Goal: Task Accomplishment & Management: Manage account settings

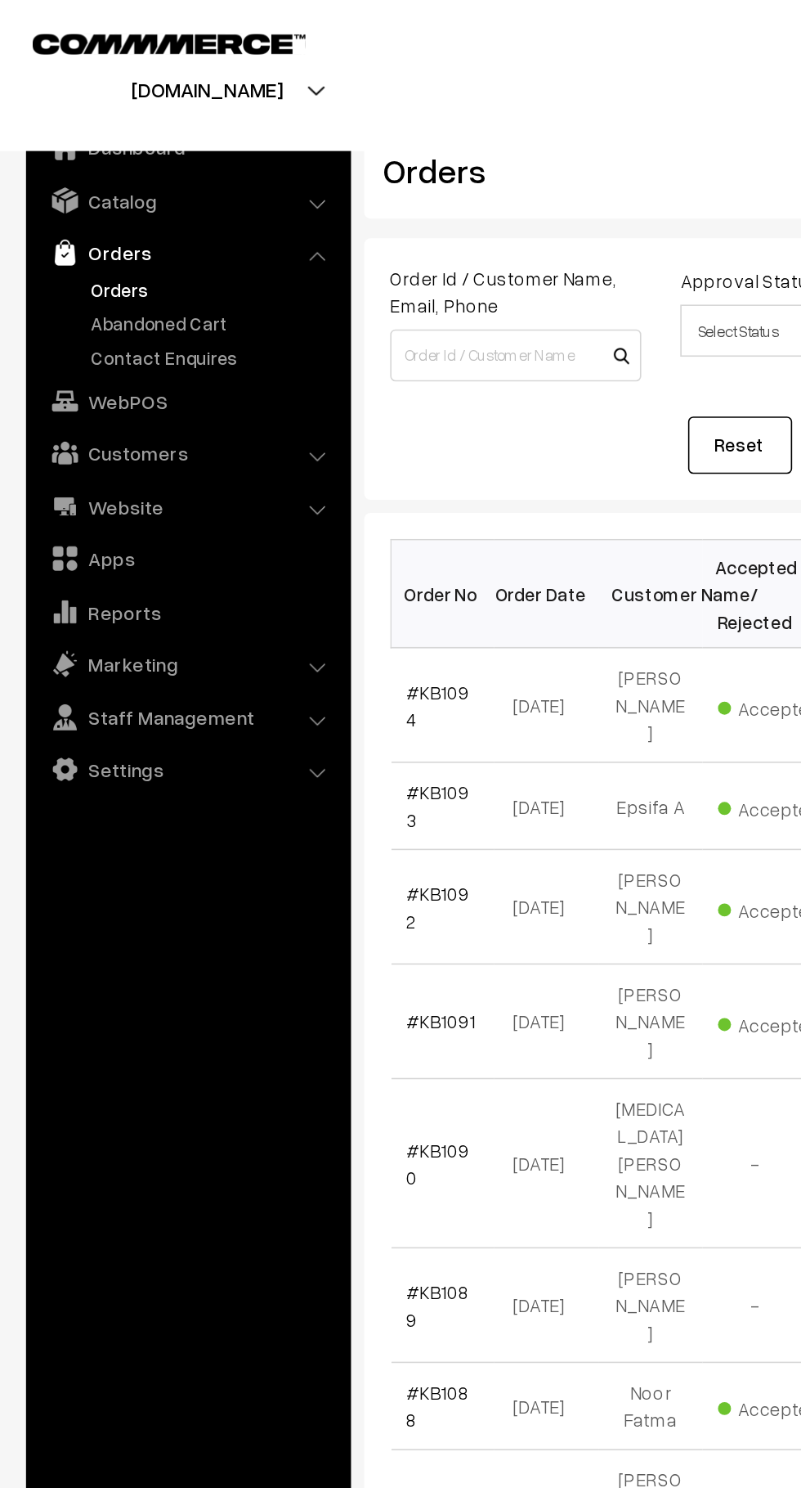
click at [131, 216] on link "Contact Enquires" at bounding box center [134, 224] width 162 height 17
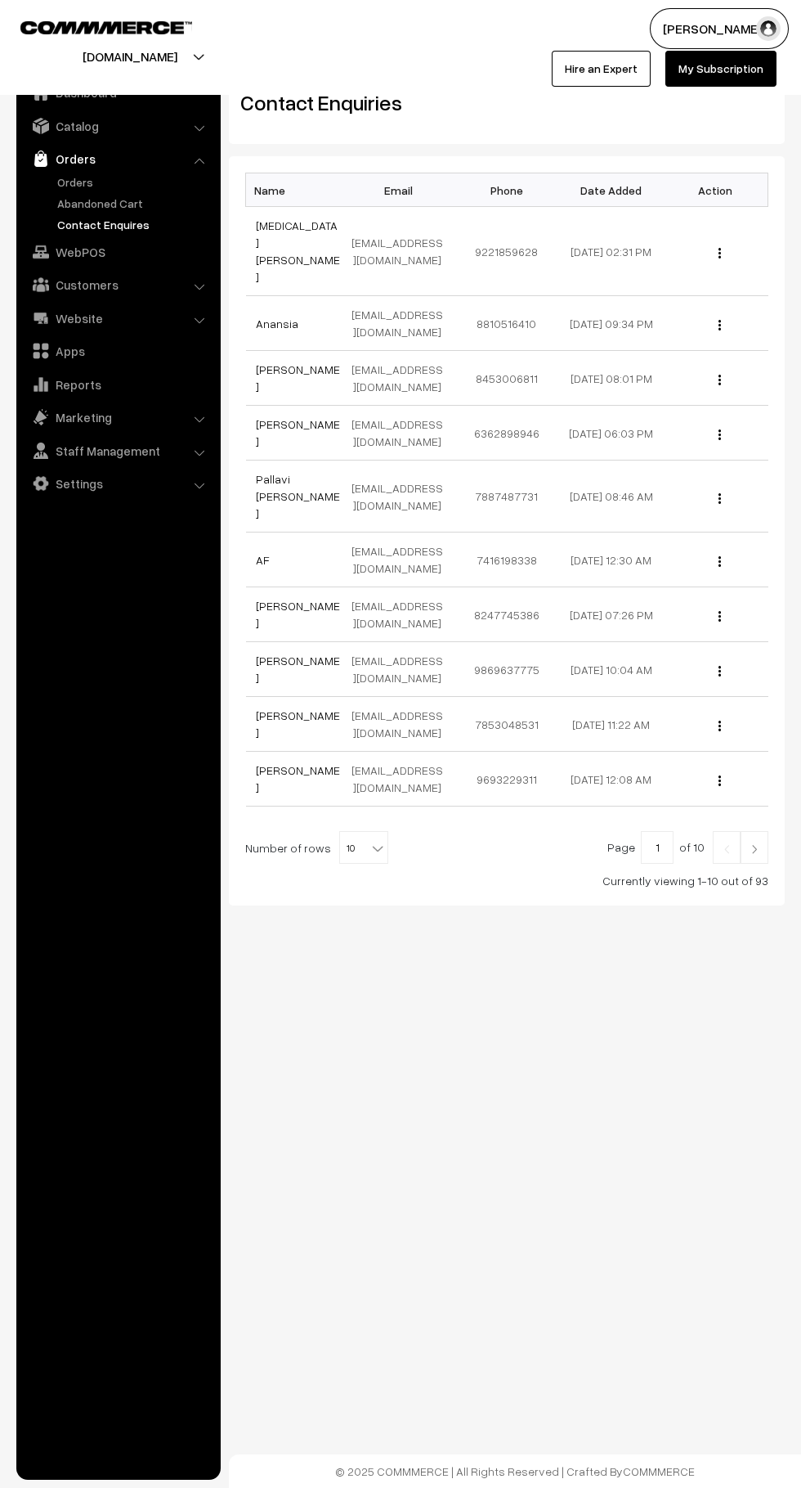
click at [142, 189] on link "Orders" at bounding box center [134, 181] width 162 height 17
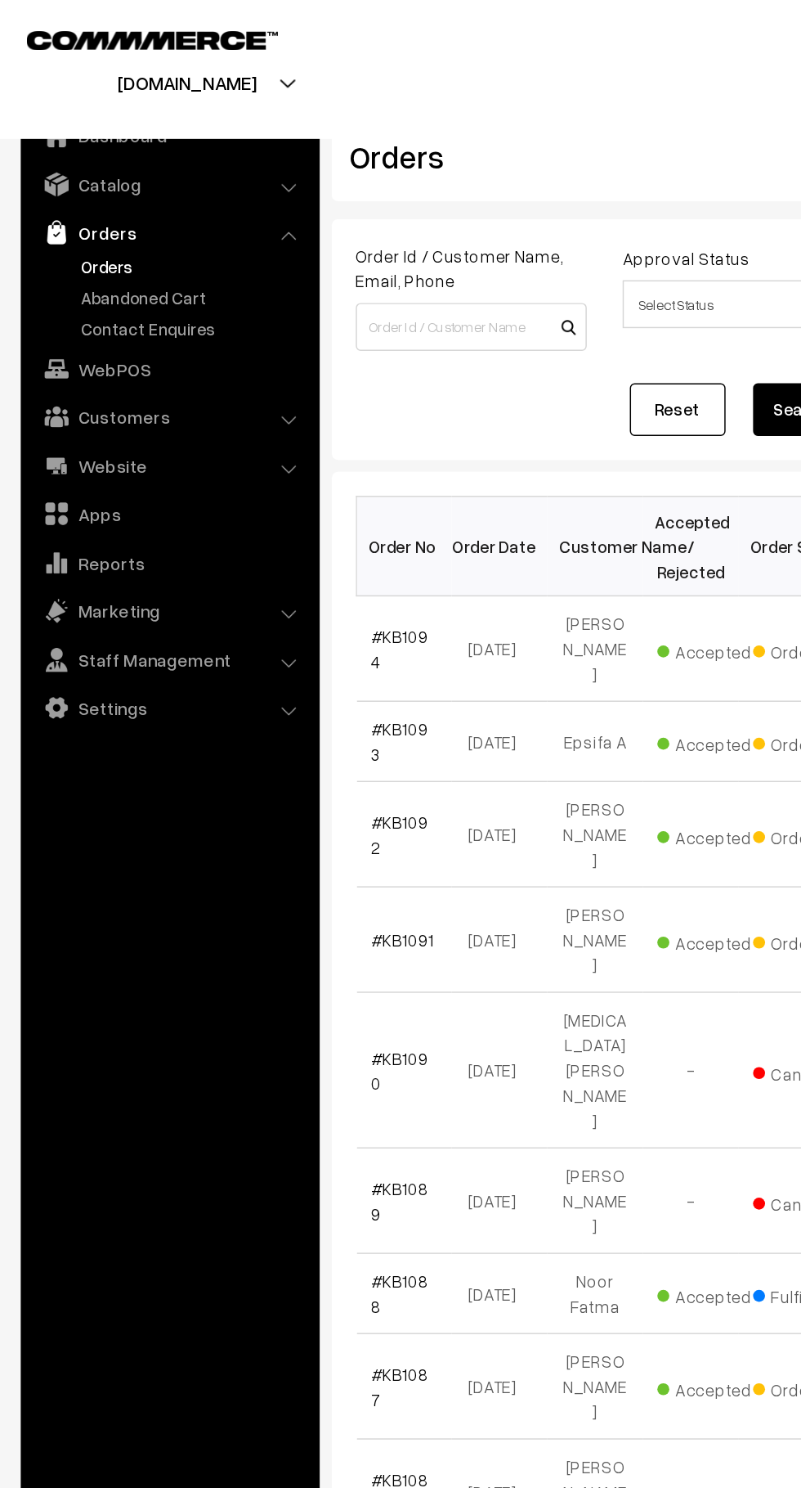
click at [142, 195] on link "Abandoned Cart" at bounding box center [134, 203] width 162 height 17
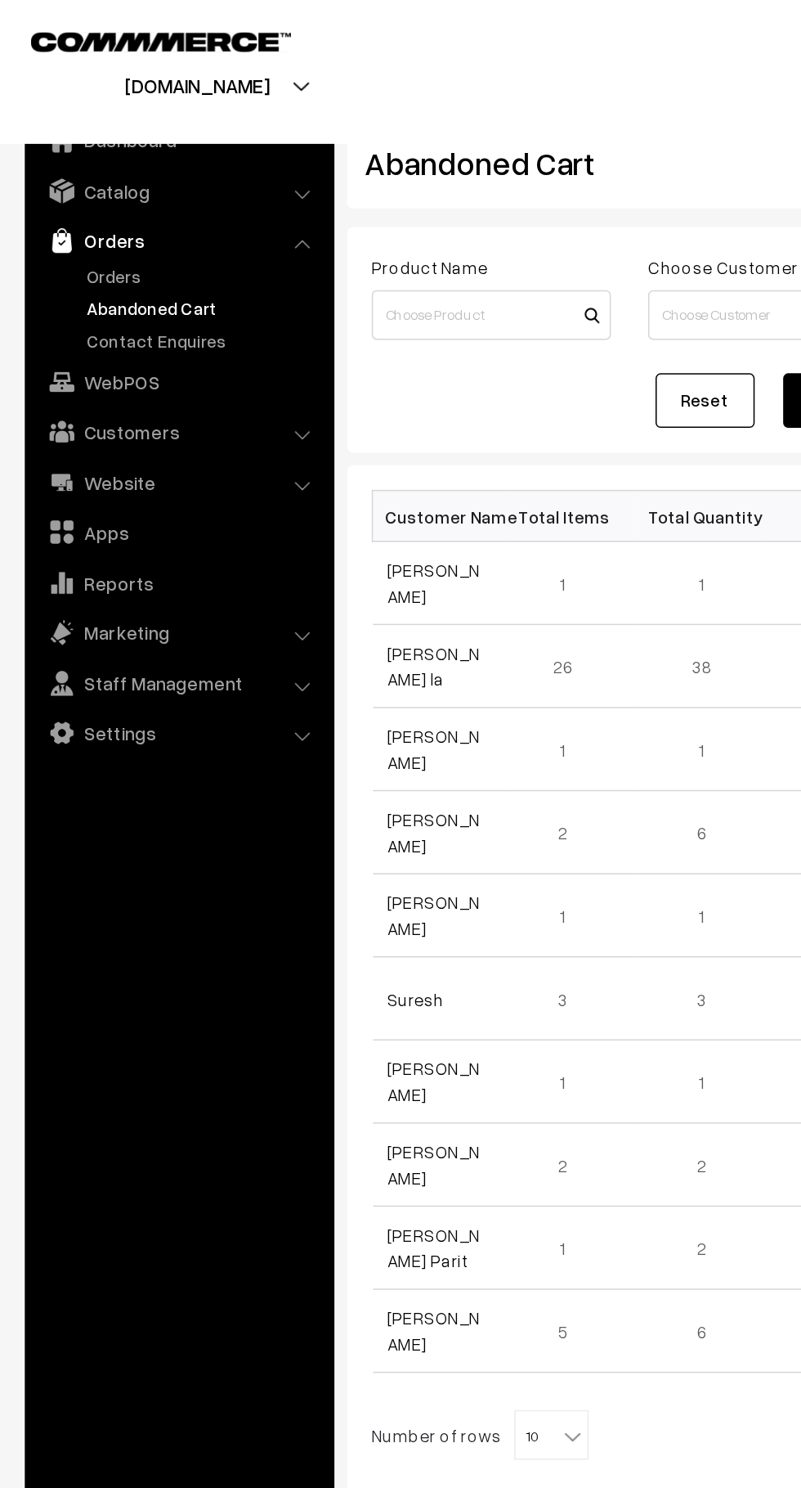
click at [79, 182] on link "Orders" at bounding box center [134, 181] width 162 height 17
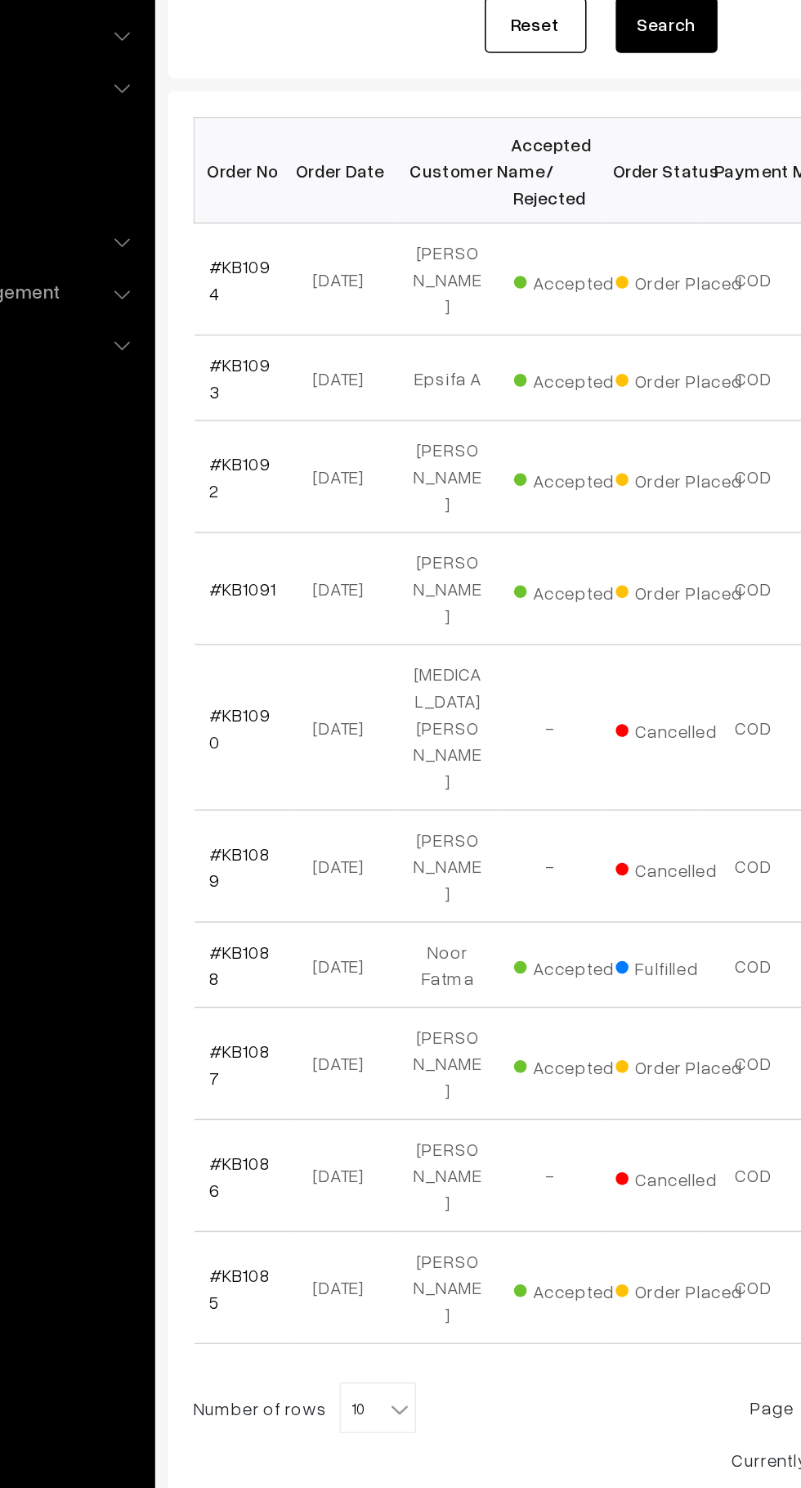
click at [290, 635] on link "#KB1091" at bounding box center [277, 642] width 43 height 14
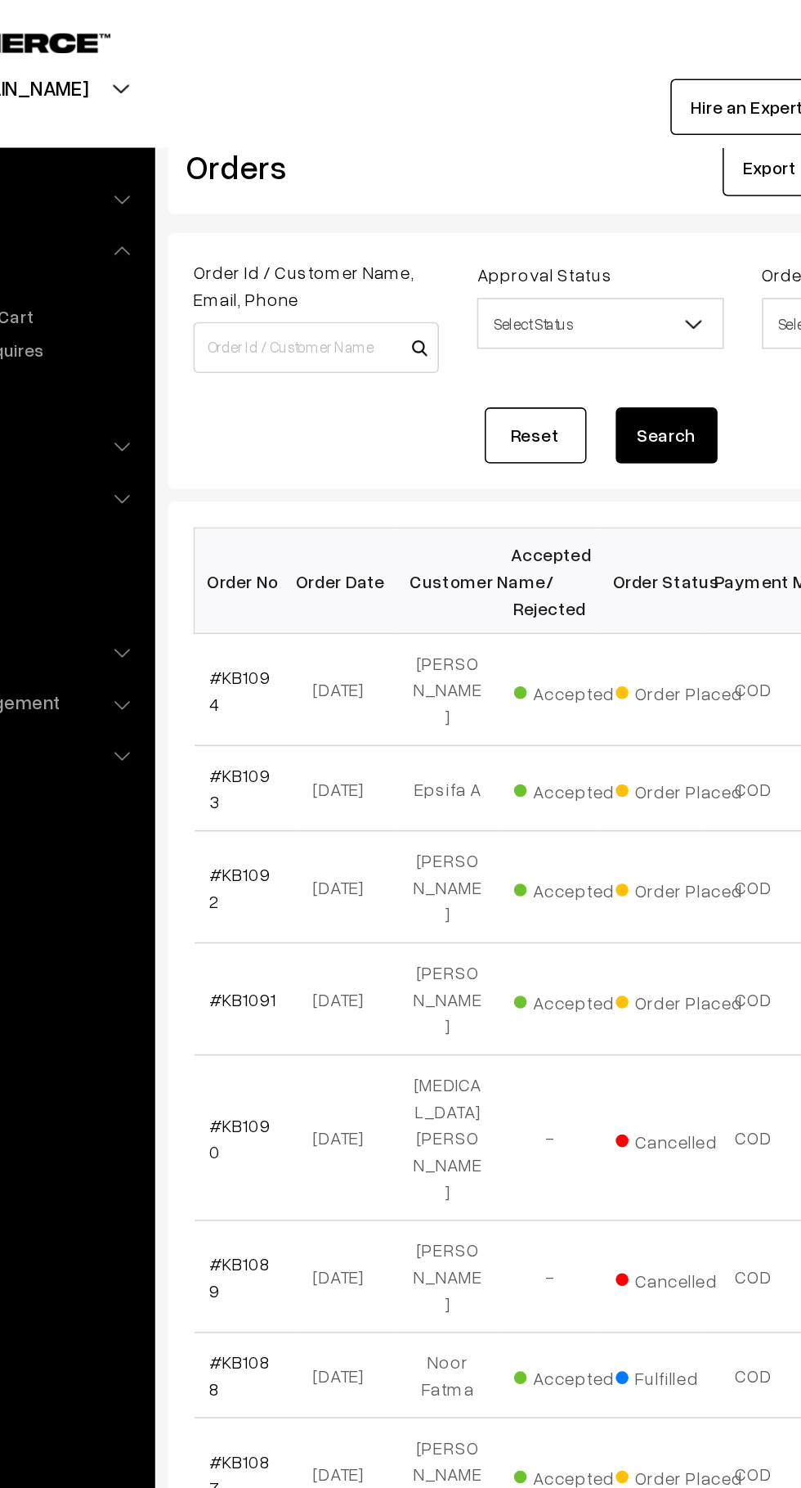
click at [278, 554] on link "#KB1092" at bounding box center [275, 569] width 39 height 31
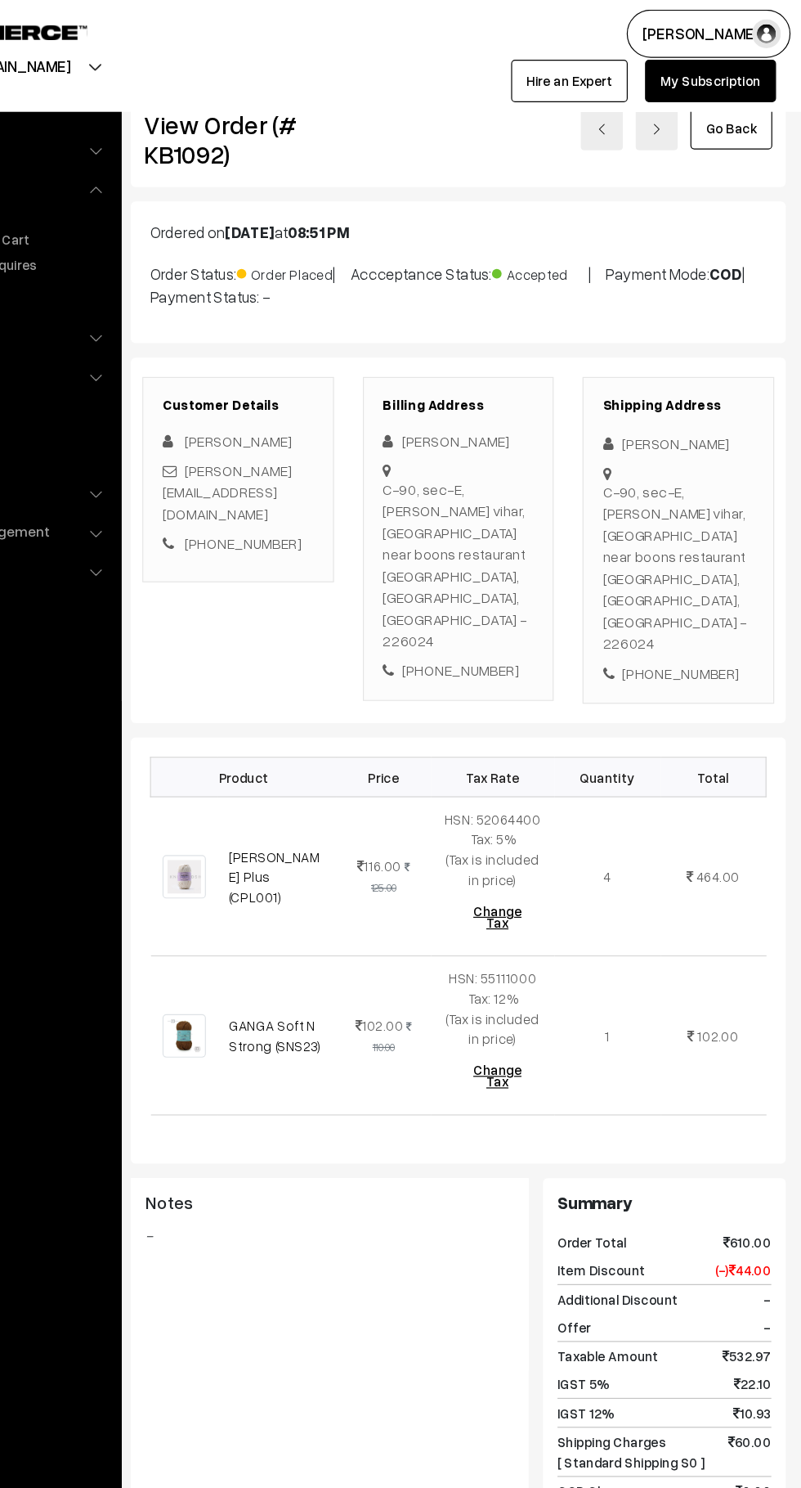
click at [372, 746] on td "VARDHMAN Cotton Plus (CPL001)" at bounding box center [353, 743] width 101 height 135
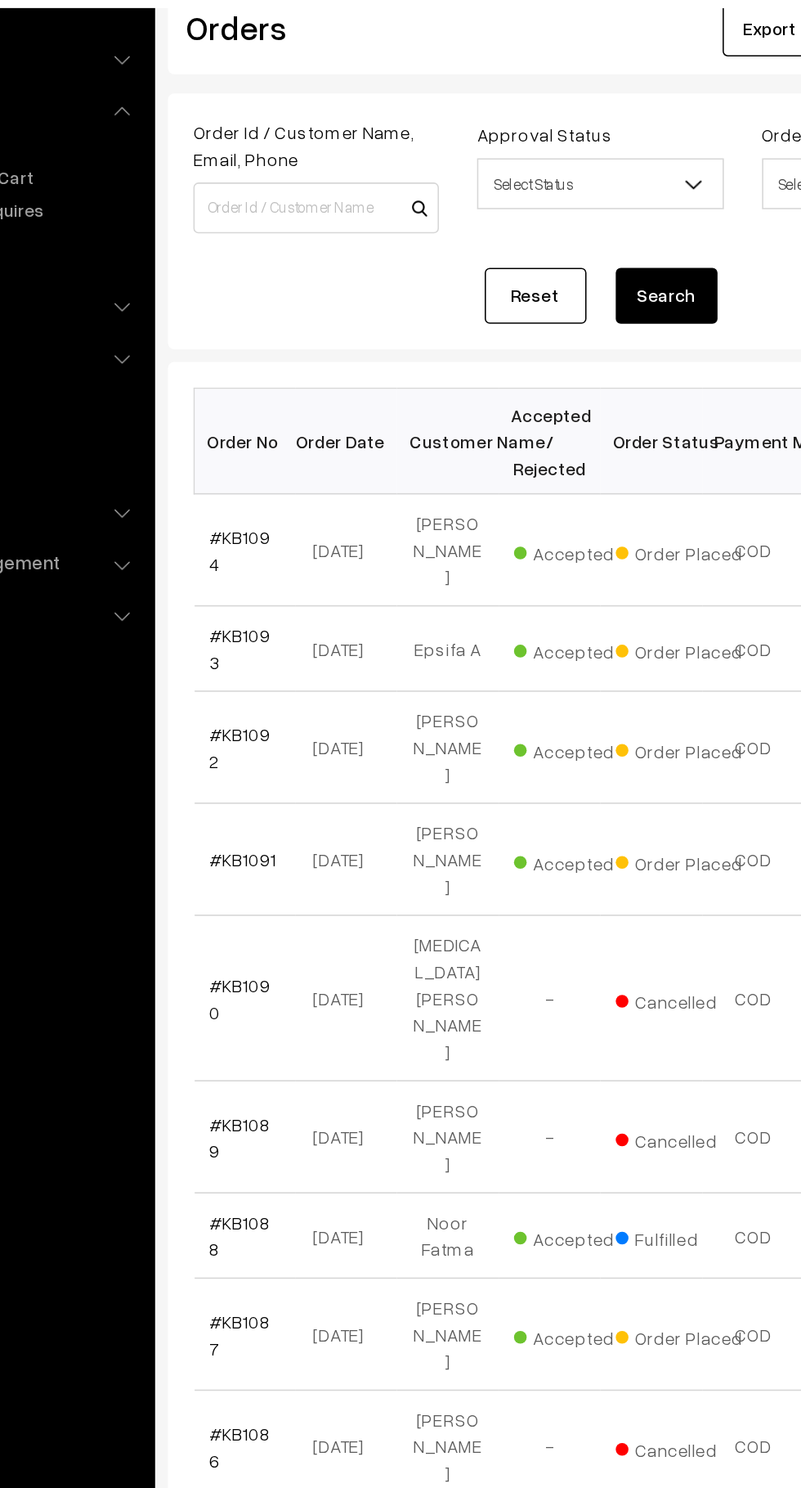
click at [281, 635] on link "#KB1091" at bounding box center [277, 642] width 43 height 14
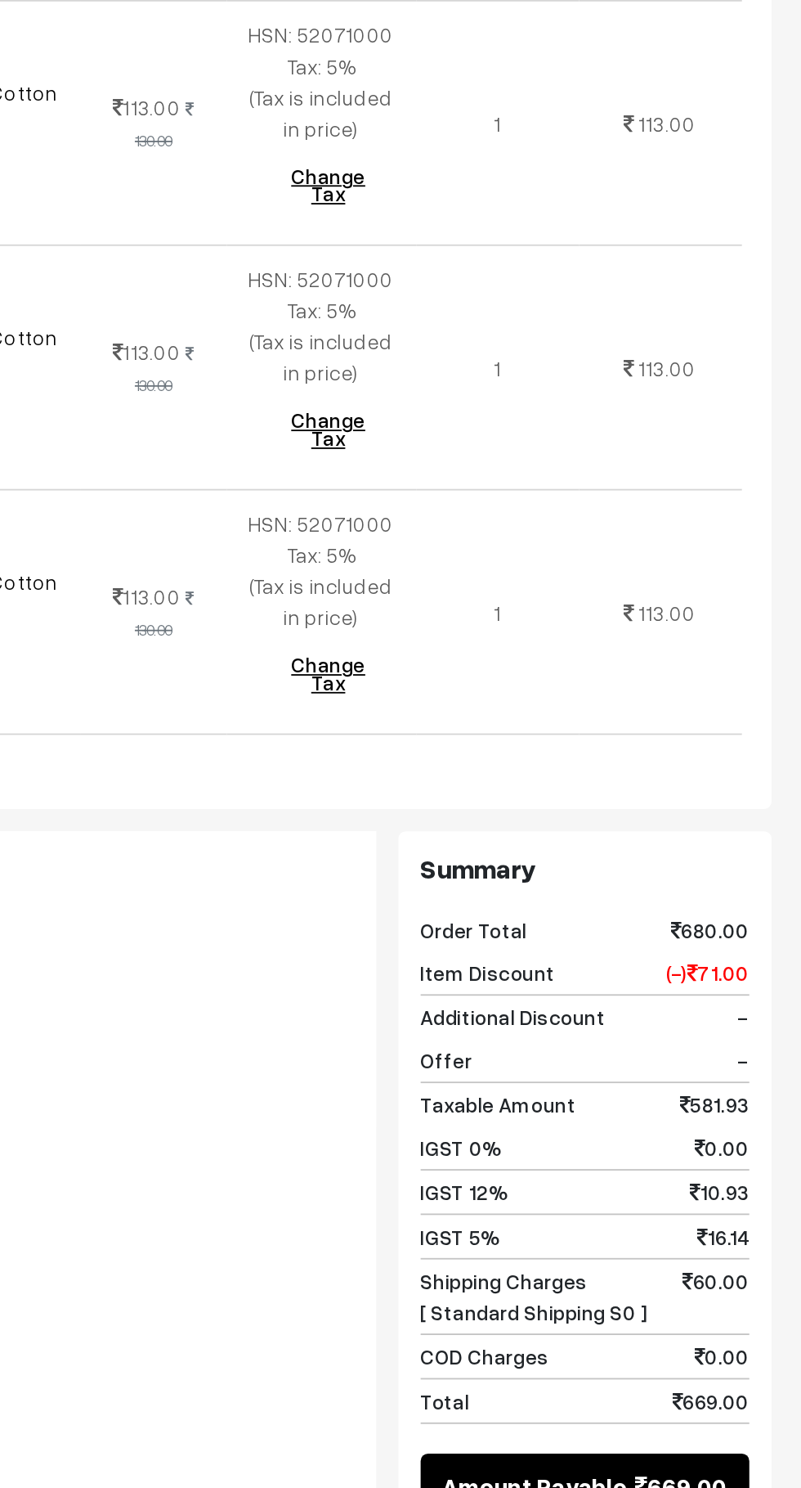
scroll to position [342, 0]
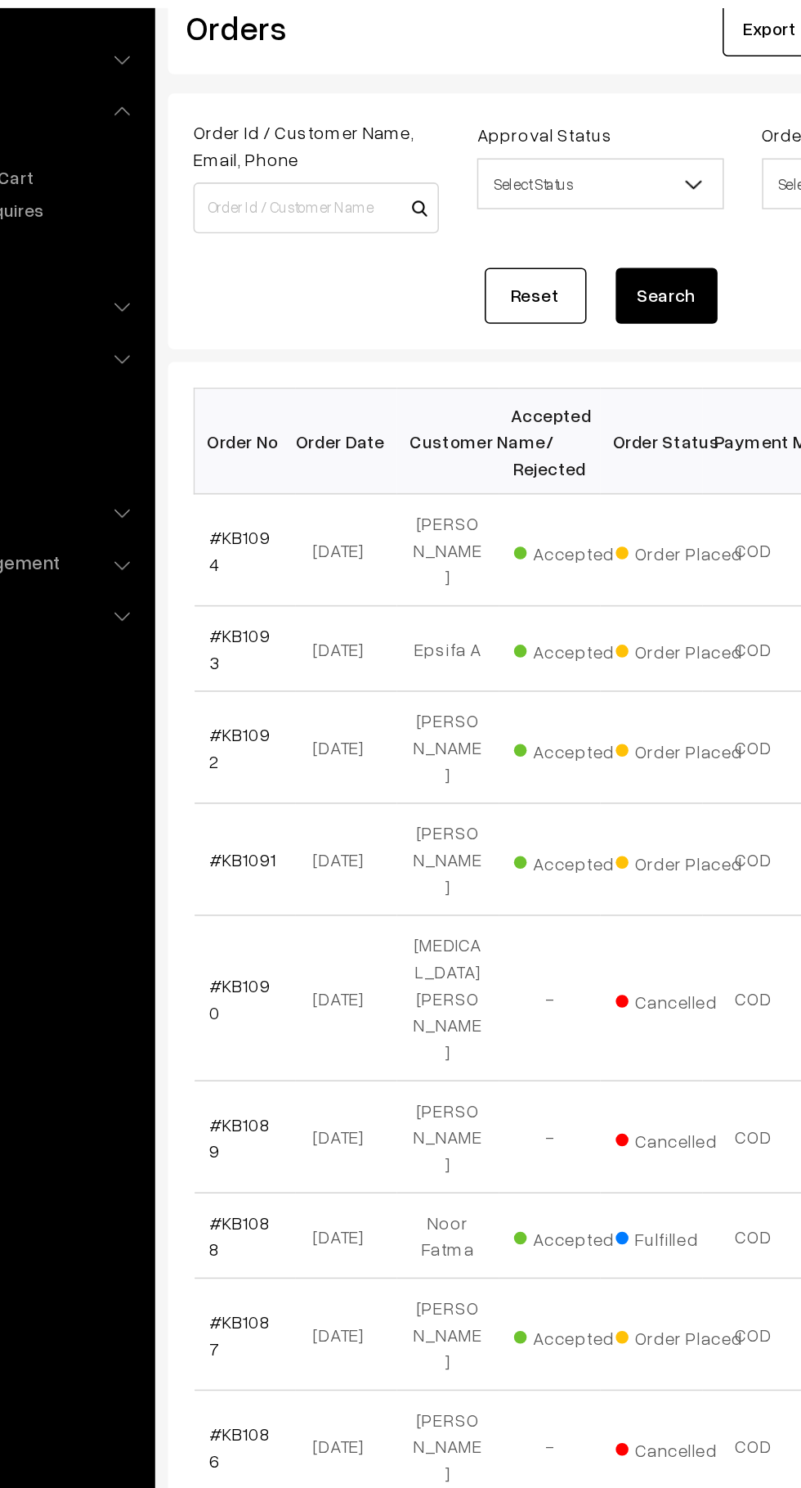
click at [291, 554] on link "#KB1092" at bounding box center [275, 569] width 39 height 31
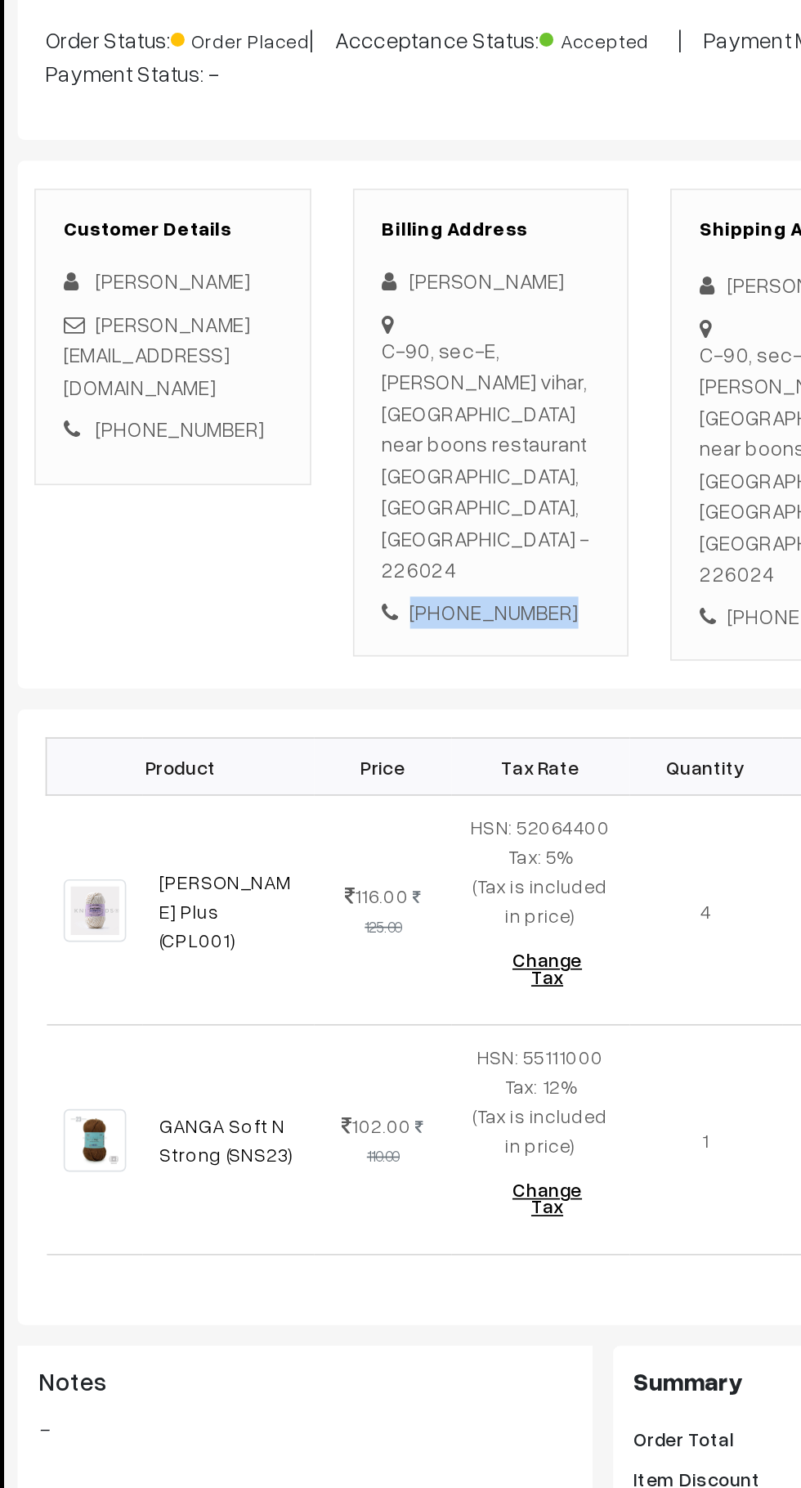
copy div "+91 9839735381"
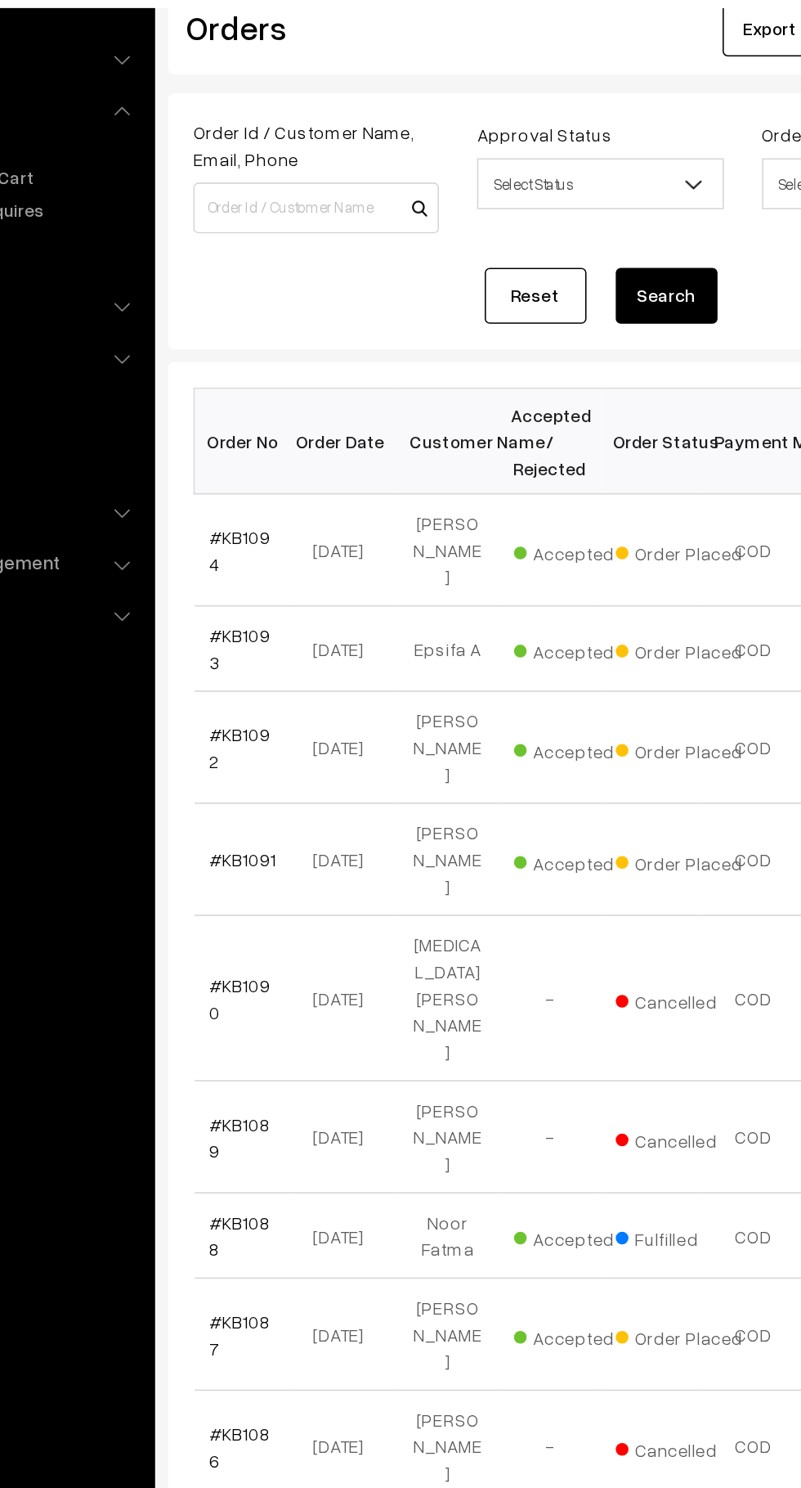
click at [294, 494] on link "#KB1093" at bounding box center [275, 506] width 39 height 31
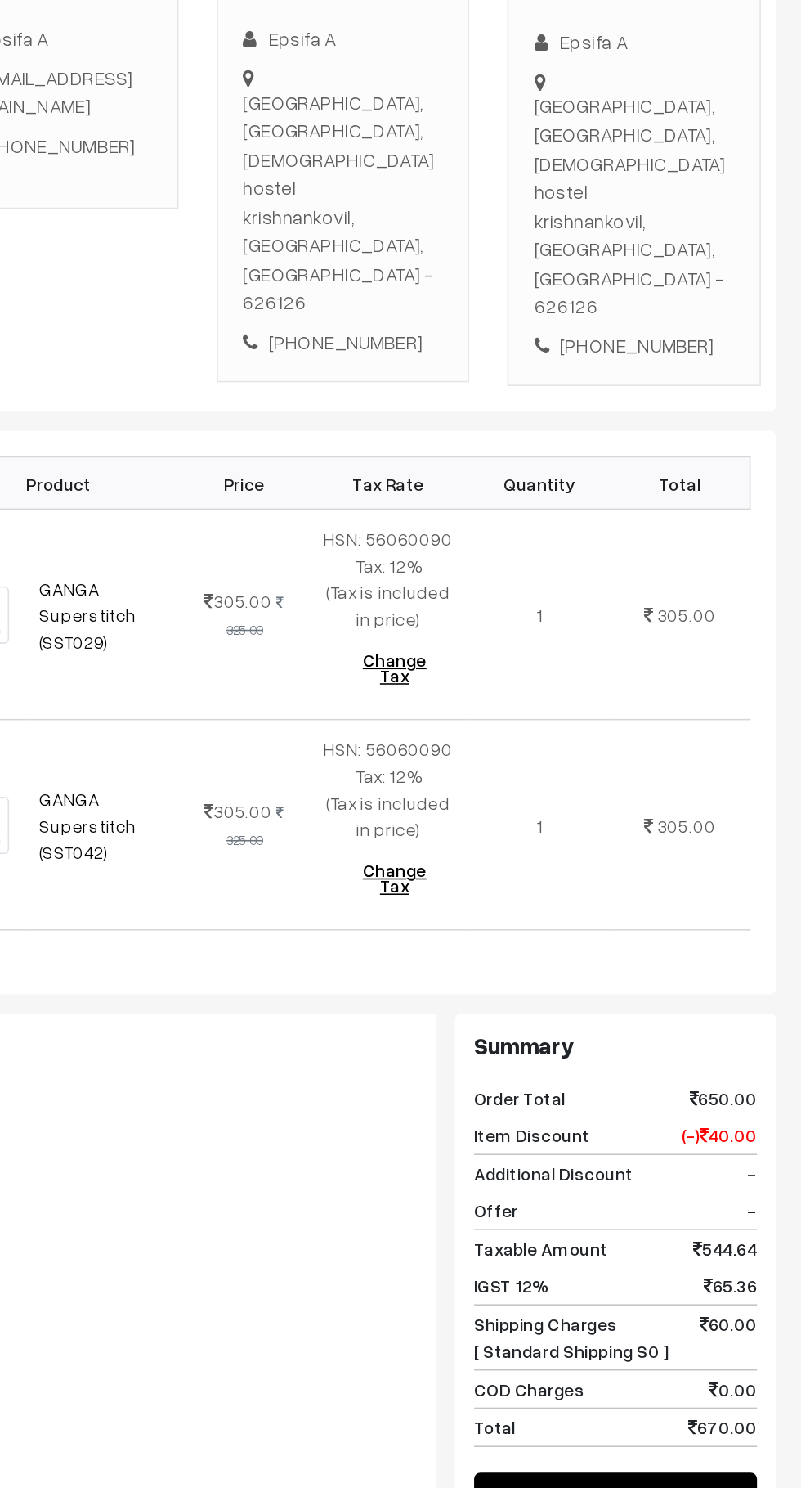
scroll to position [58, 0]
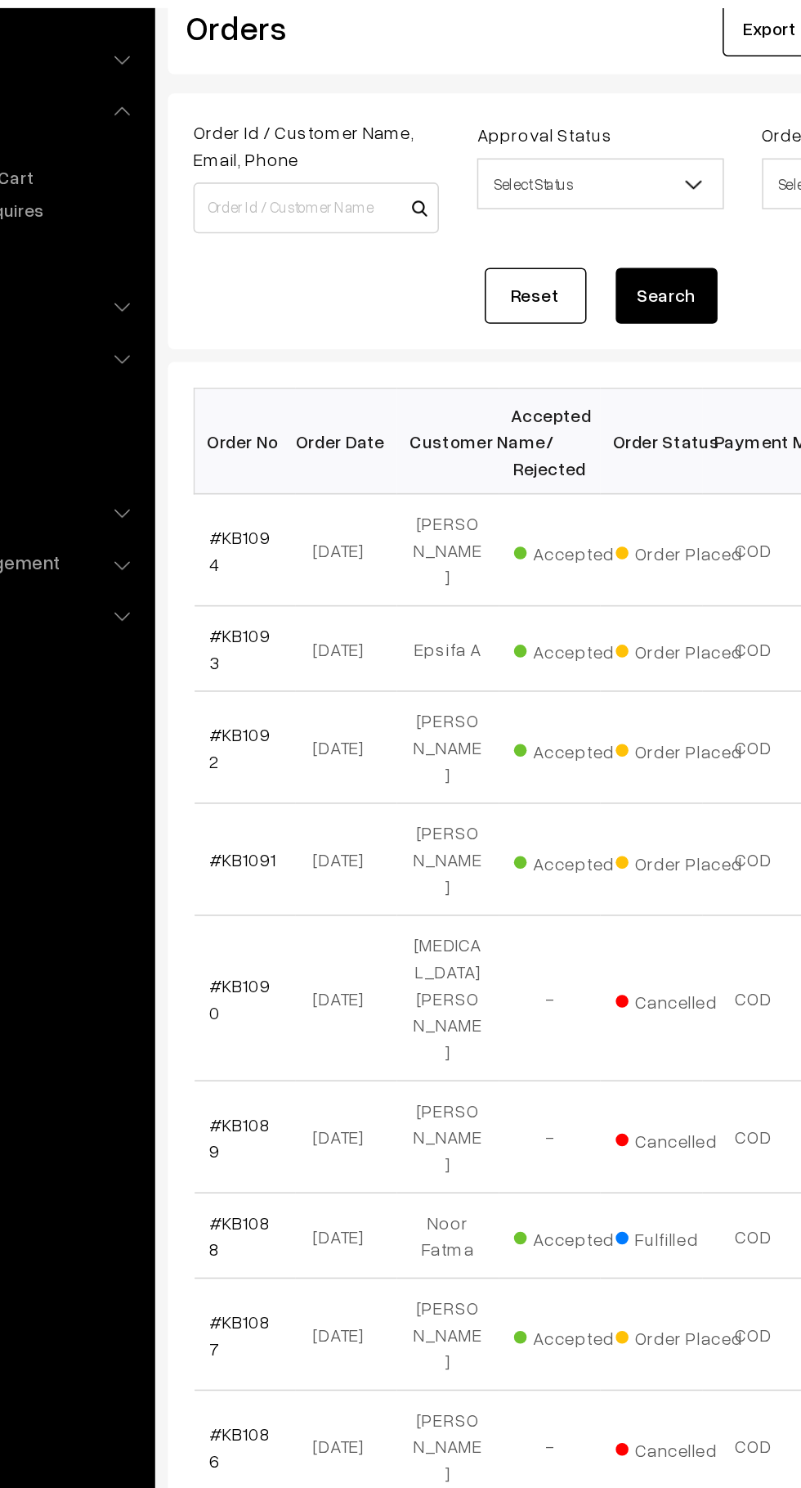
click at [315, 427] on td "[DATE]" at bounding box center [343, 443] width 65 height 72
click at [295, 433] on link "#KB1094" at bounding box center [275, 443] width 39 height 31
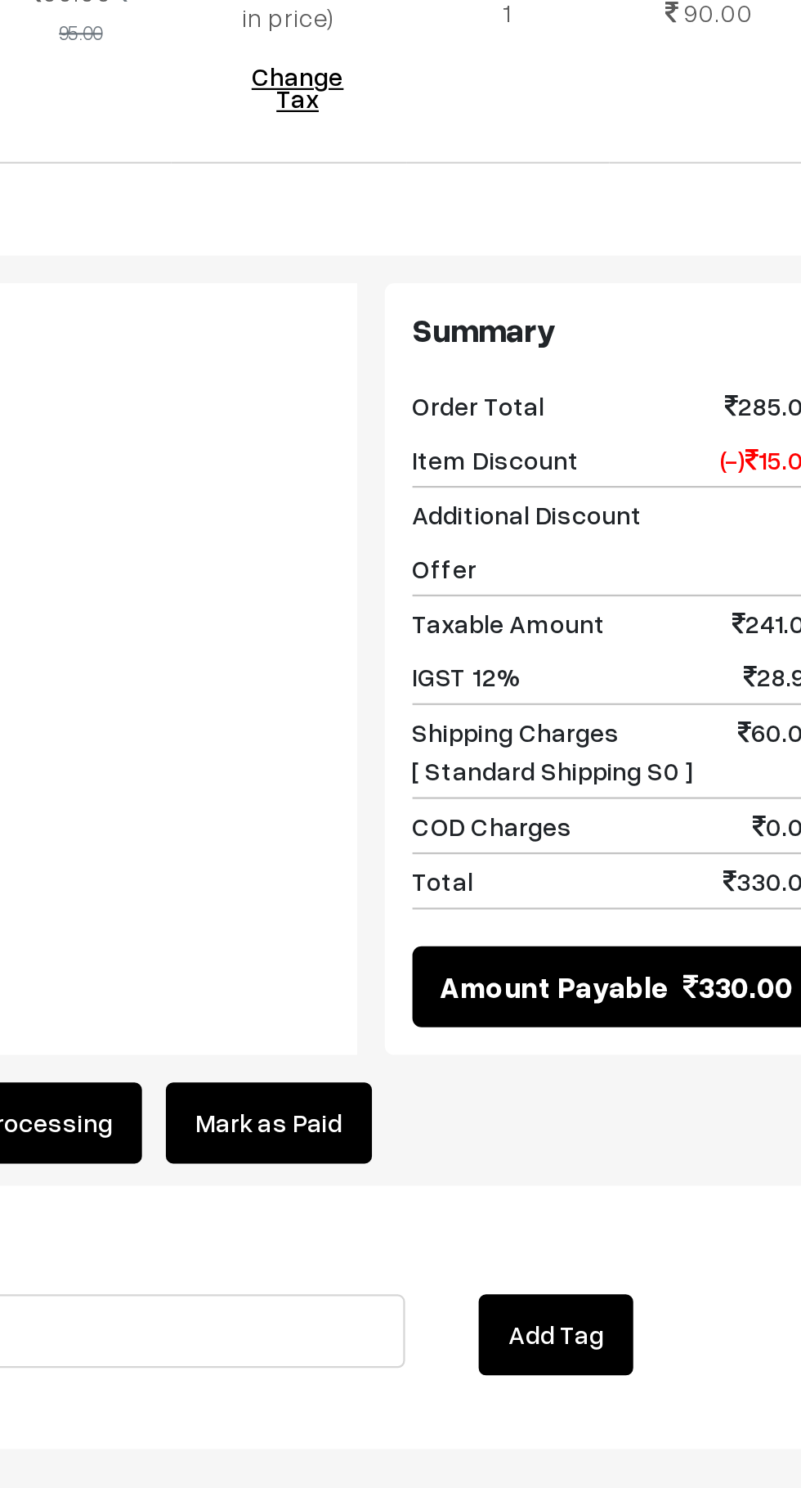
scroll to position [211, 0]
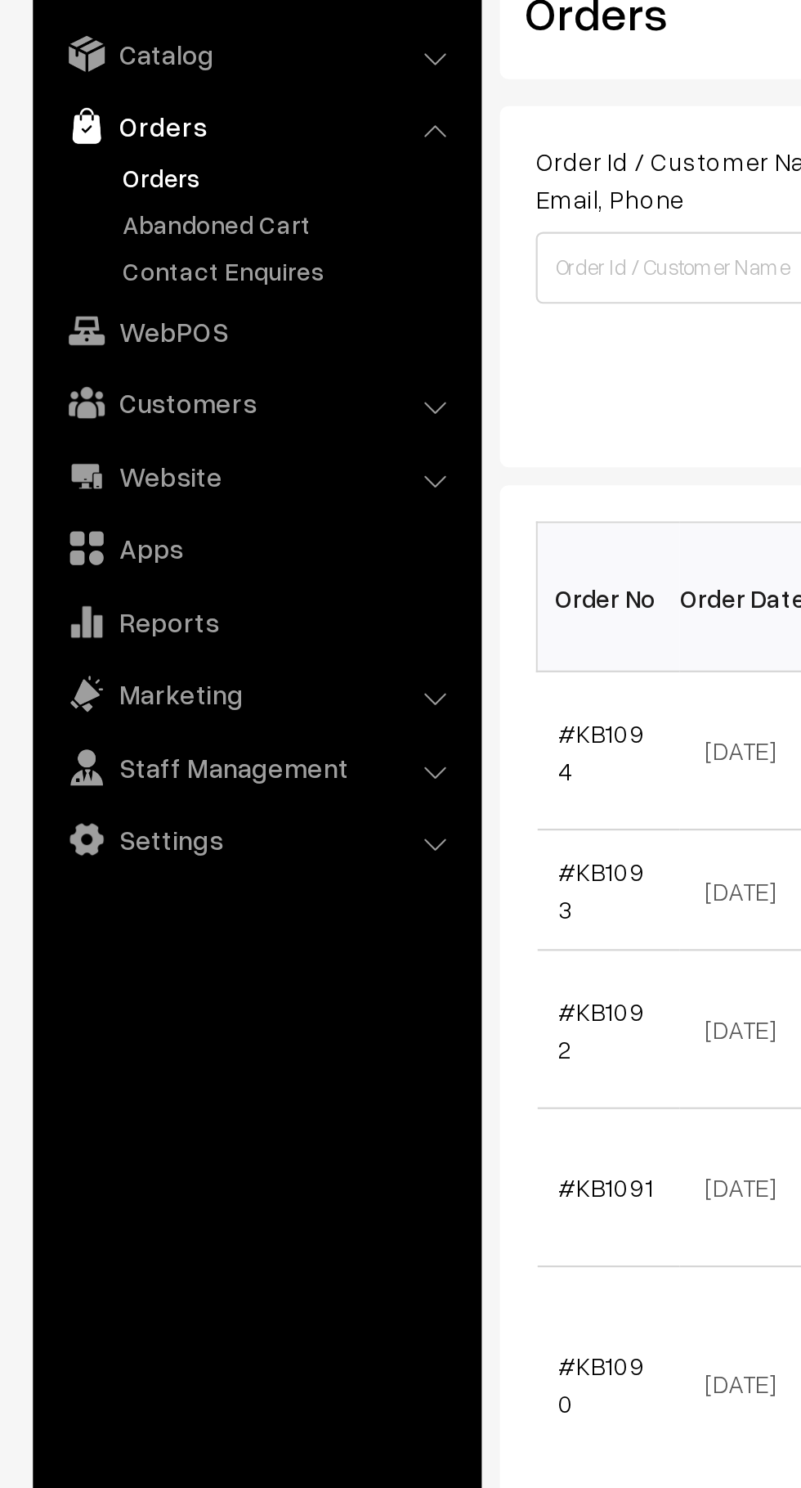
click at [146, 204] on link "Abandoned Cart" at bounding box center [134, 203] width 162 height 17
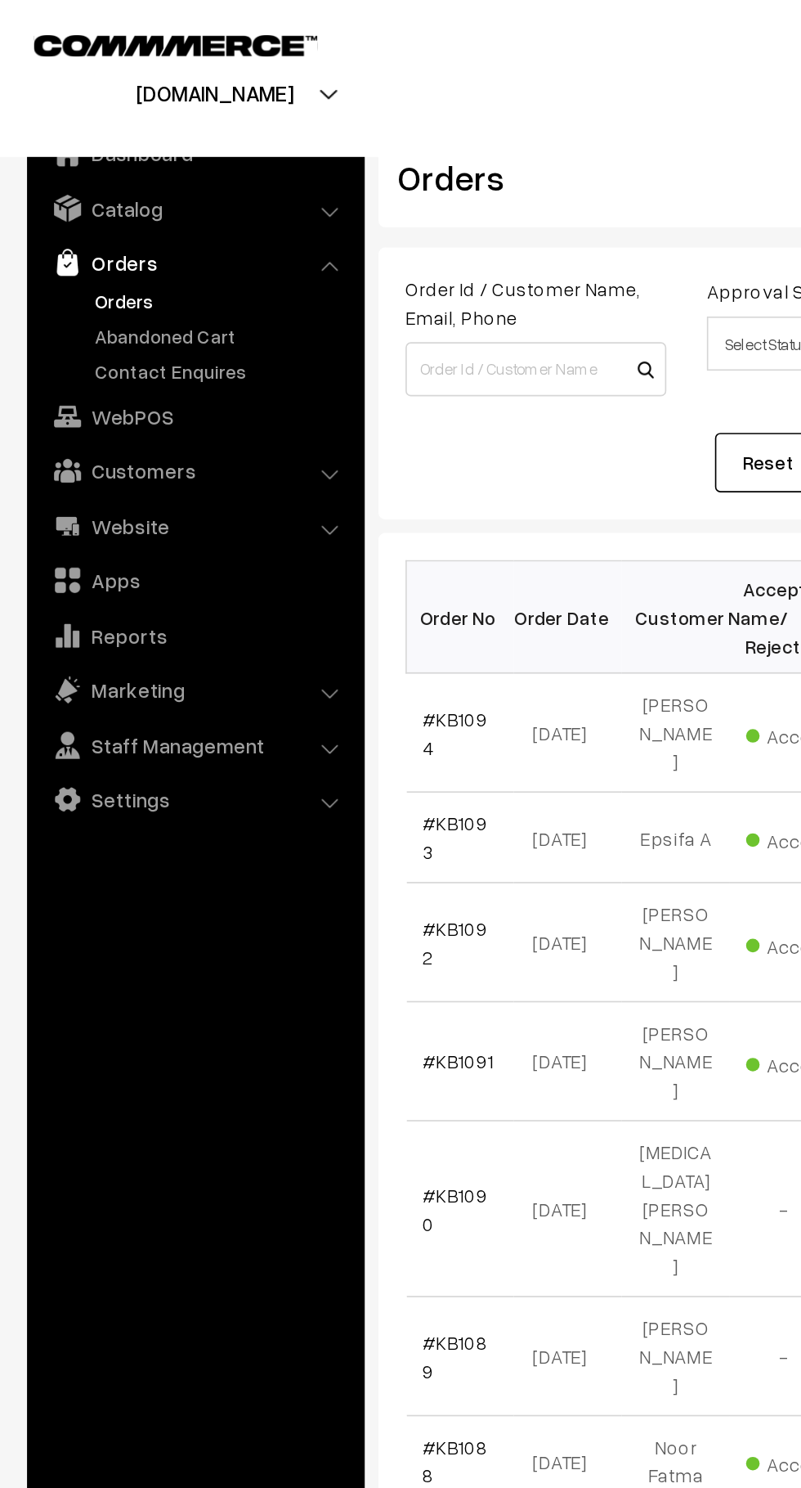
click at [67, 209] on link "Abandoned Cart" at bounding box center [134, 203] width 162 height 17
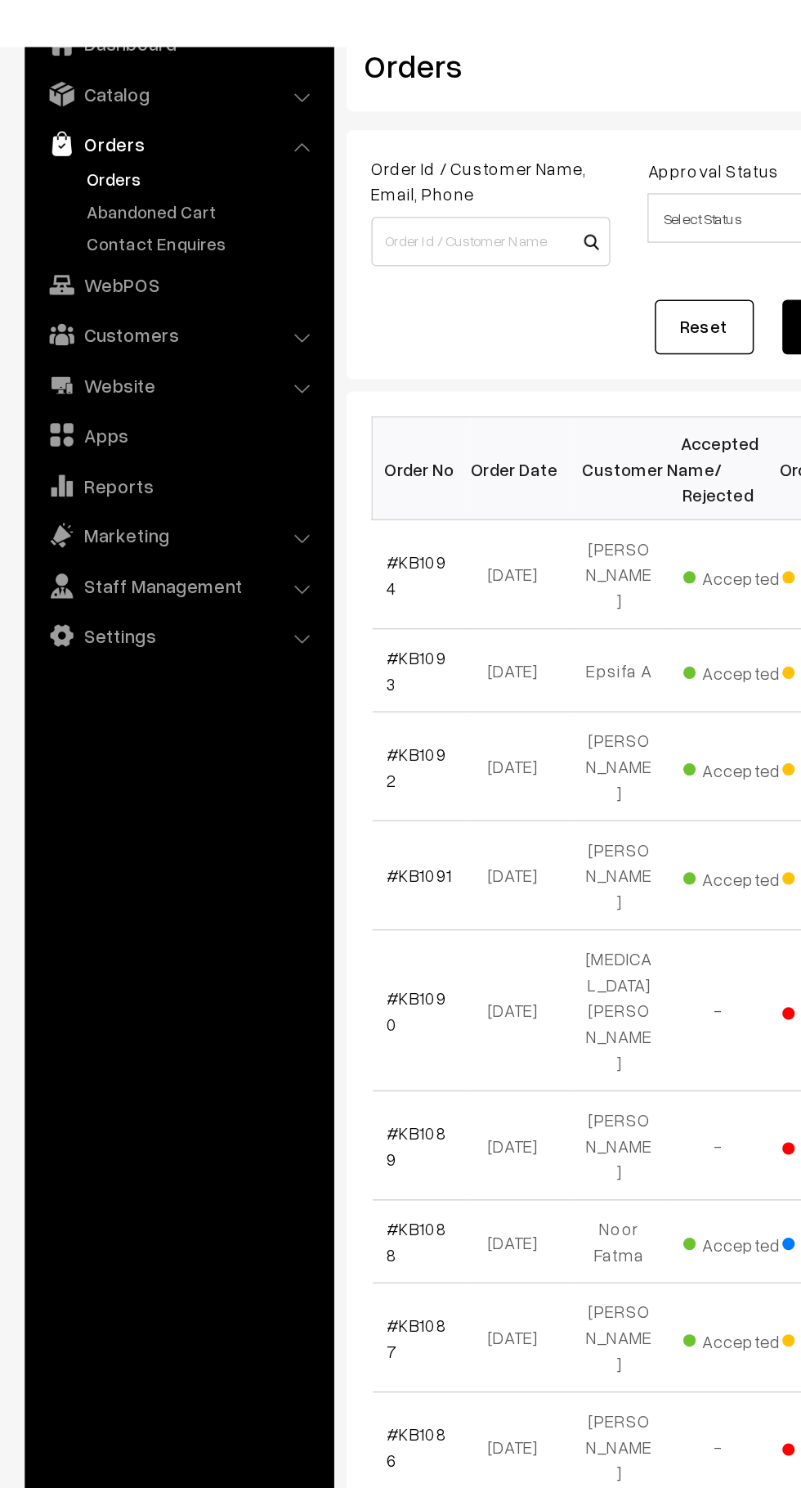
click at [132, 196] on link "Abandoned Cart" at bounding box center [134, 203] width 162 height 17
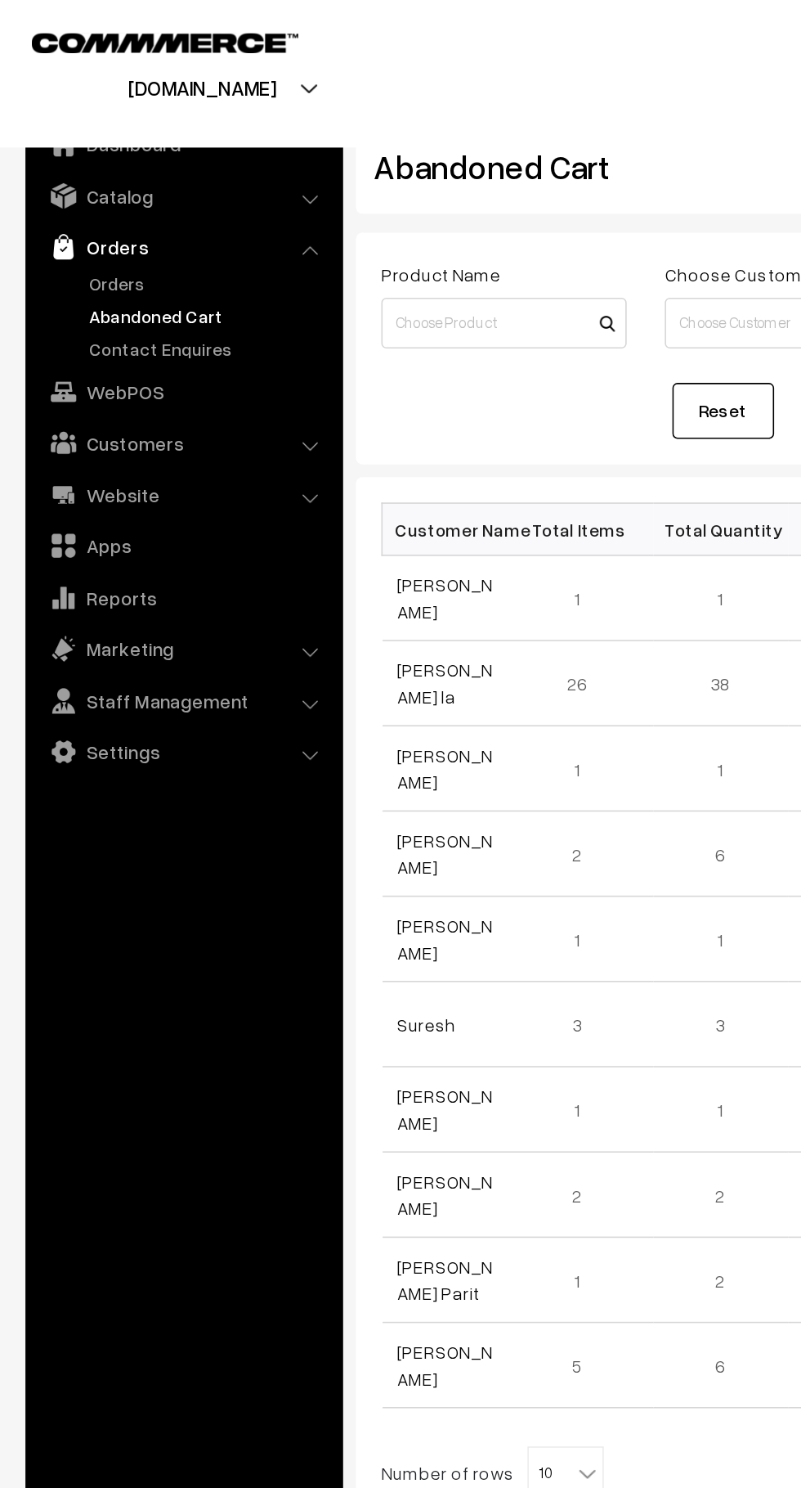
click at [86, 180] on link "Orders" at bounding box center [134, 181] width 162 height 17
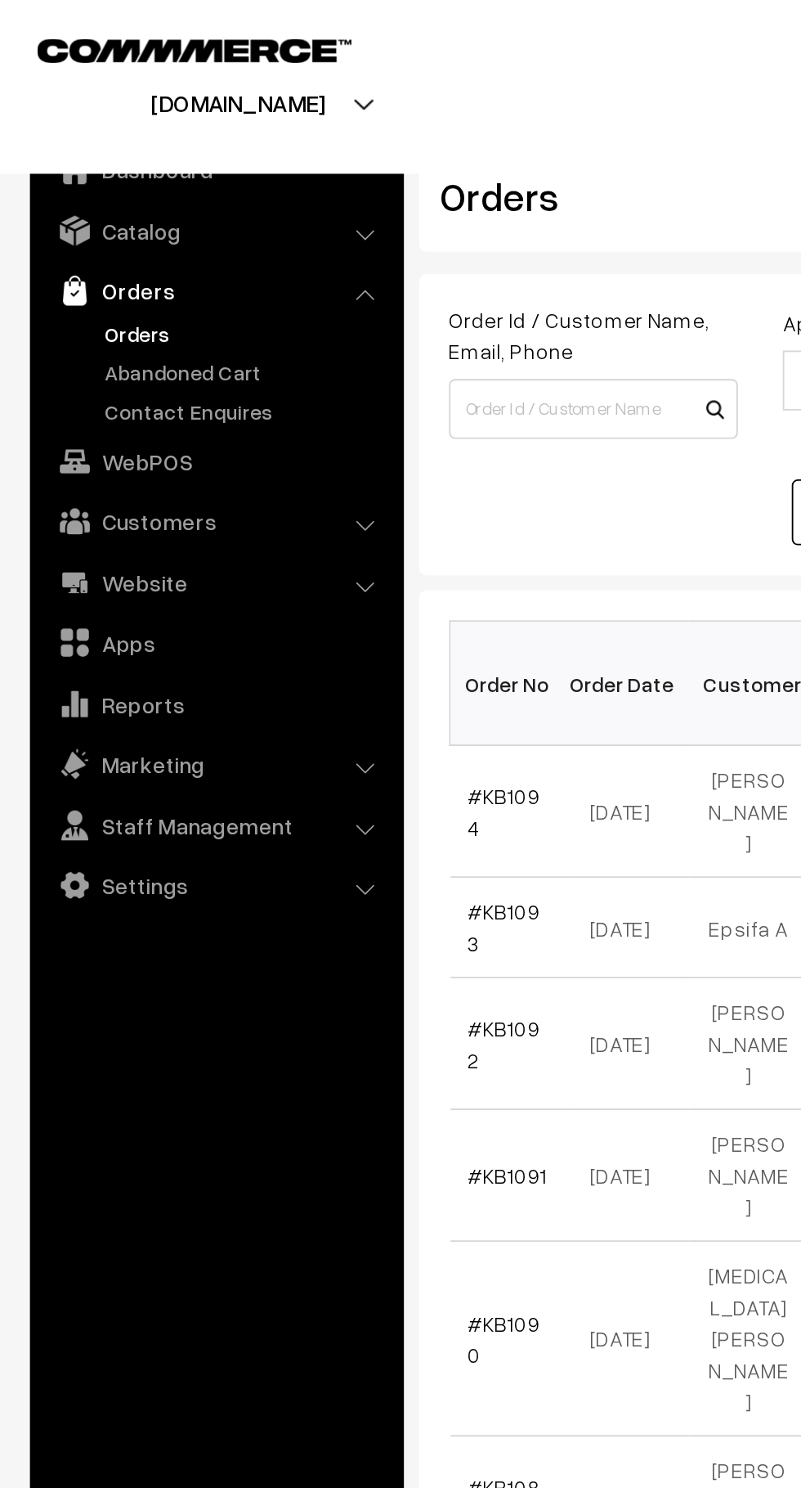
click at [141, 206] on link "Abandoned Cart" at bounding box center [134, 203] width 162 height 17
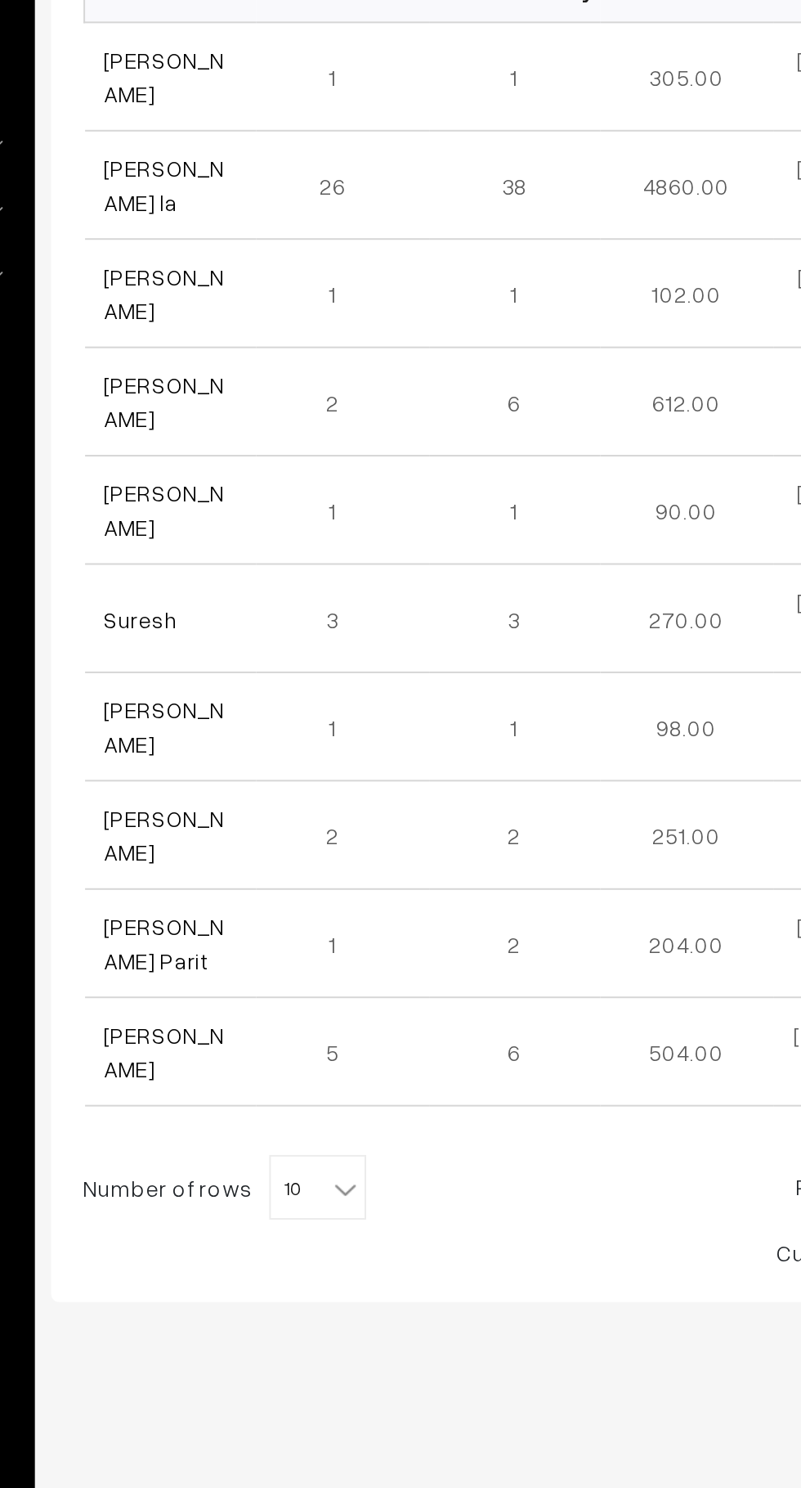
click at [291, 436] on link "[PERSON_NAME] la" at bounding box center [286, 439] width 61 height 31
